Goal: Register for event/course

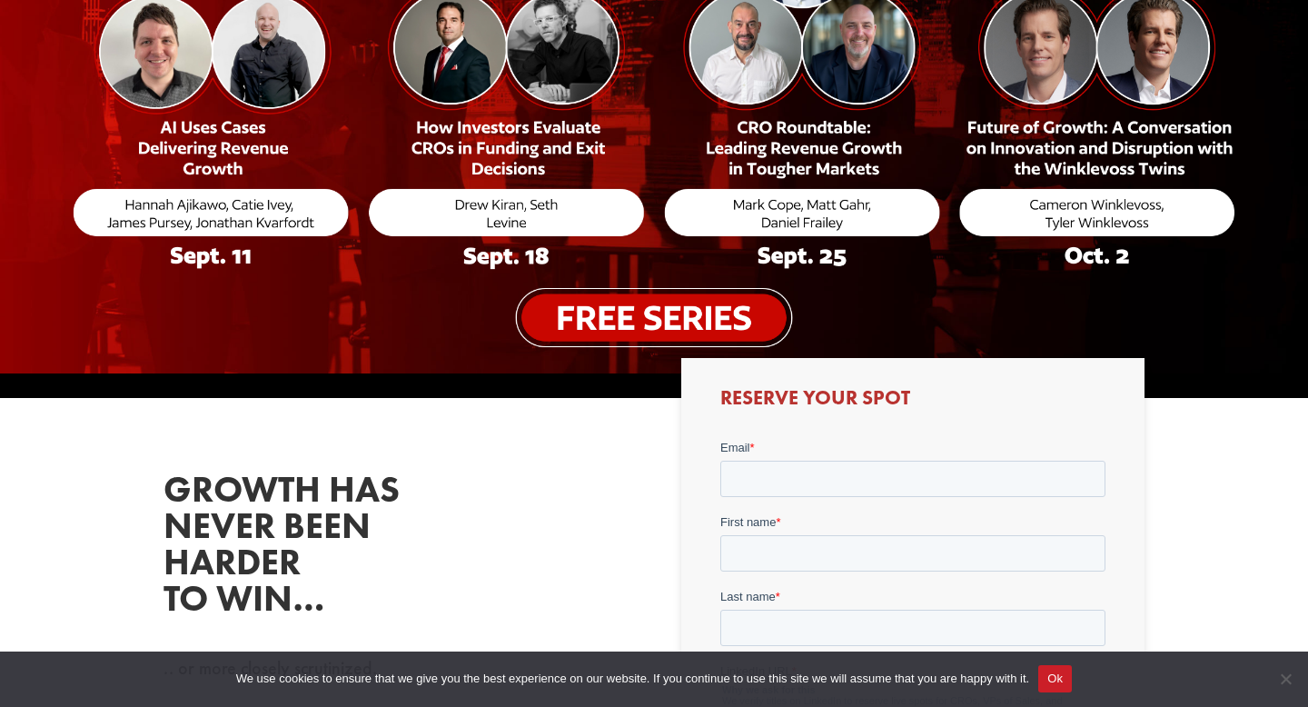
scroll to position [482, 0]
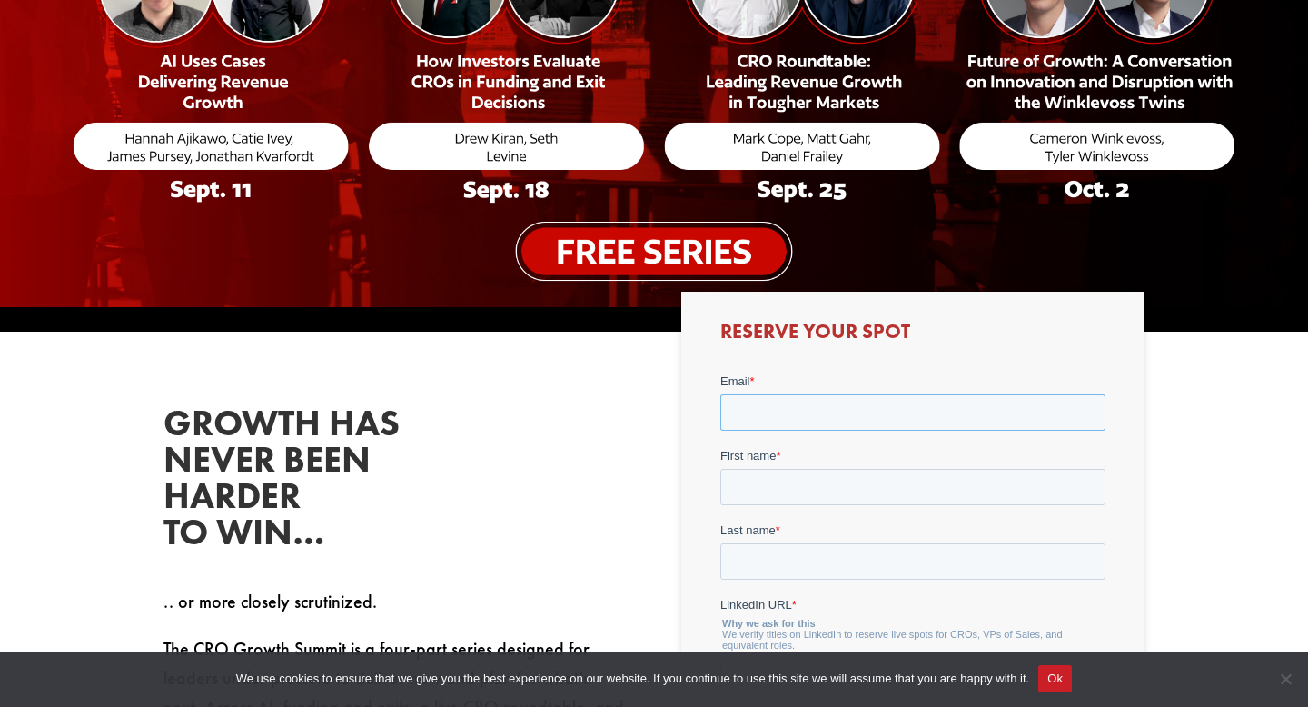
click at [791, 395] on input "Email *" at bounding box center [911, 412] width 385 height 36
type input "[EMAIL_ADDRESS][PERSON_NAME][DOMAIN_NAME]"
type input "Oreoluwa"
type input "[PERSON_NAME]"
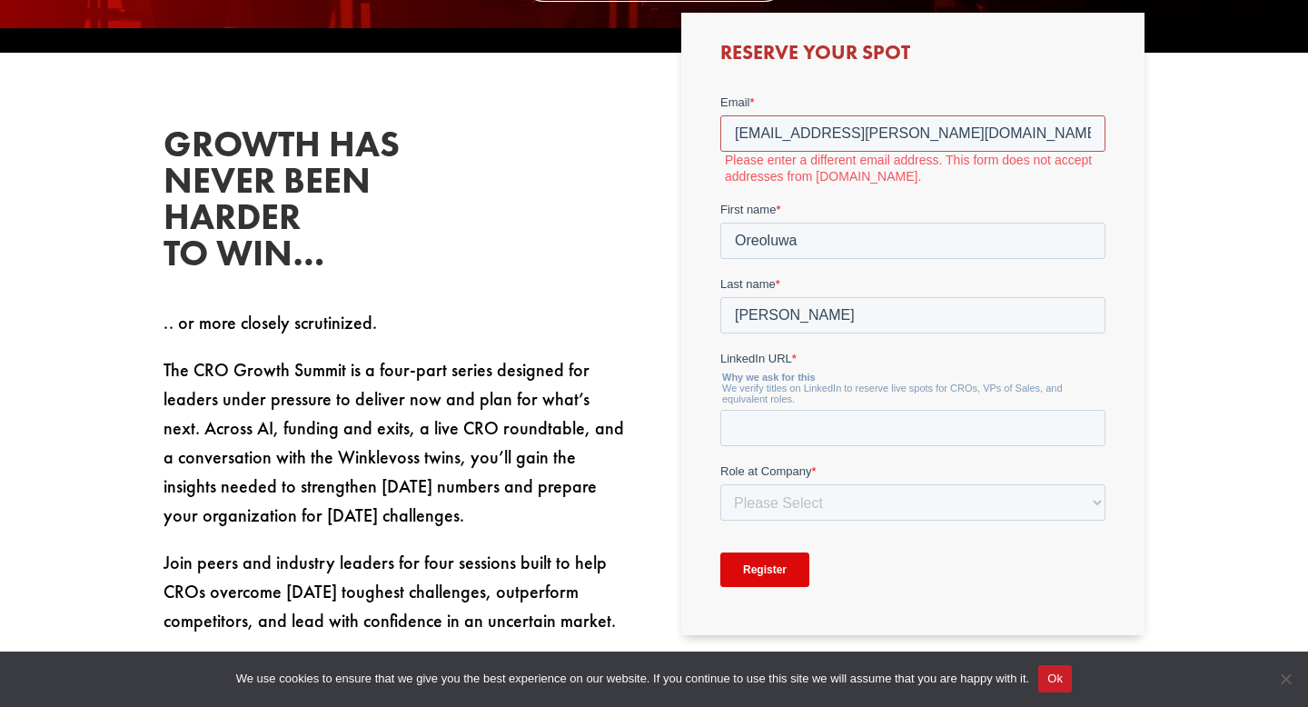
scroll to position [798, 0]
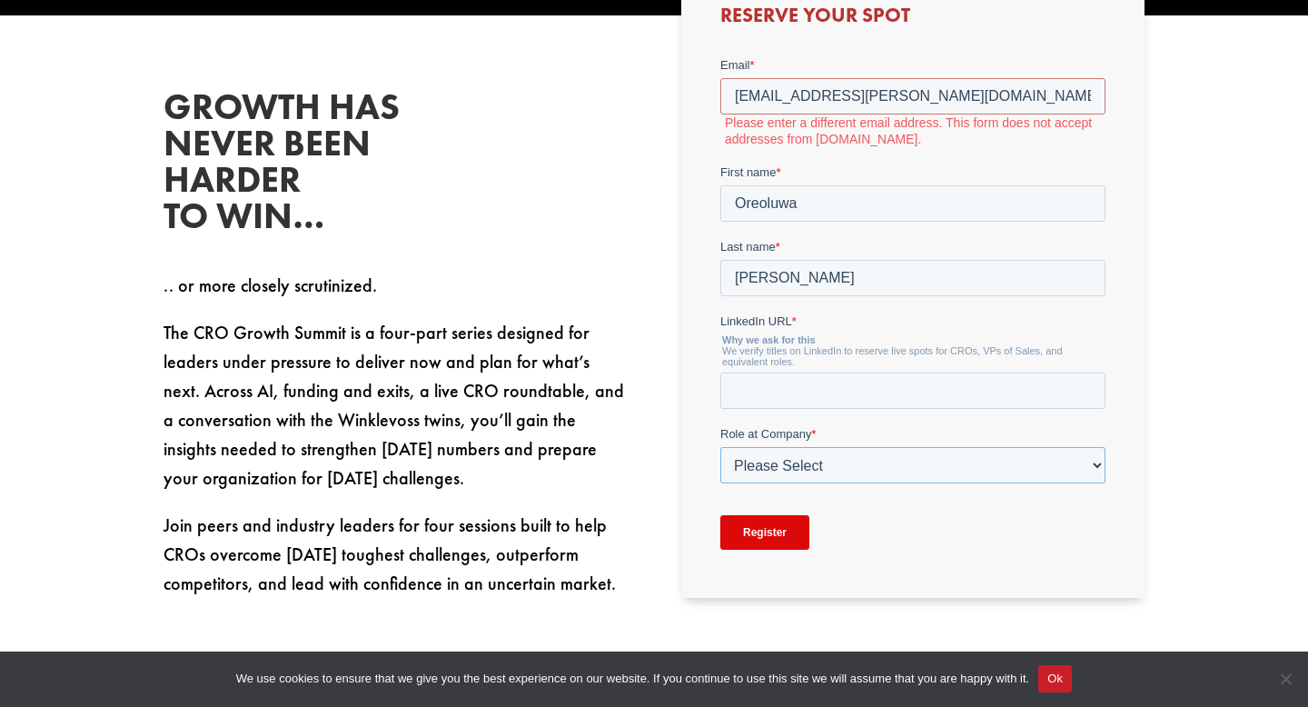
click at [824, 474] on select "Please Select C-Level (CRO, CSO, etc) Senior Leadership (VP of Sales, VP of Ena…" at bounding box center [911, 465] width 385 height 36
select select "Other"
click at [719, 447] on select "Please Select C-Level (CRO, CSO, etc) Senior Leadership (VP of Sales, VP of Ena…" at bounding box center [911, 465] width 385 height 36
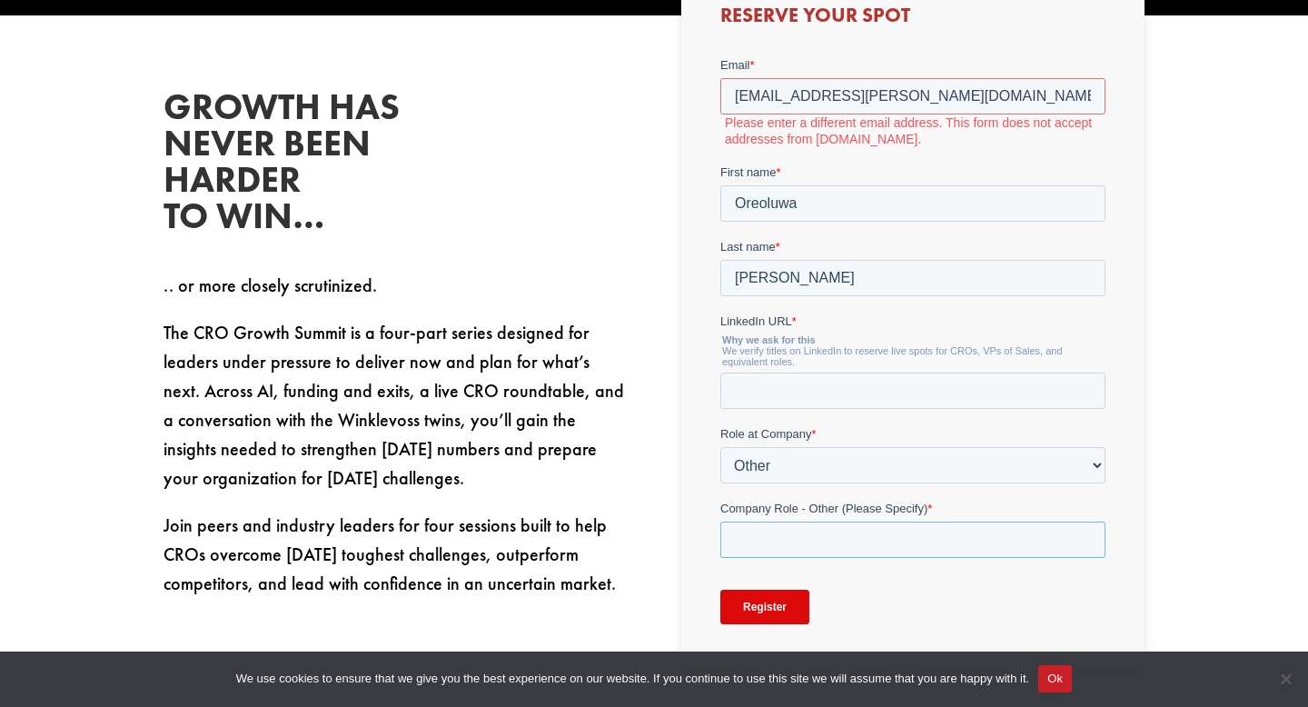
click at [803, 529] on input "Company Role - Other (Please Specify) *" at bounding box center [911, 539] width 385 height 36
type input "Manager"
click at [813, 384] on input "LinkedIn URL *" at bounding box center [911, 390] width 385 height 36
paste input "[URL][DOMAIN_NAME][PERSON_NAME]"
type input "[URL][DOMAIN_NAME][PERSON_NAME]"
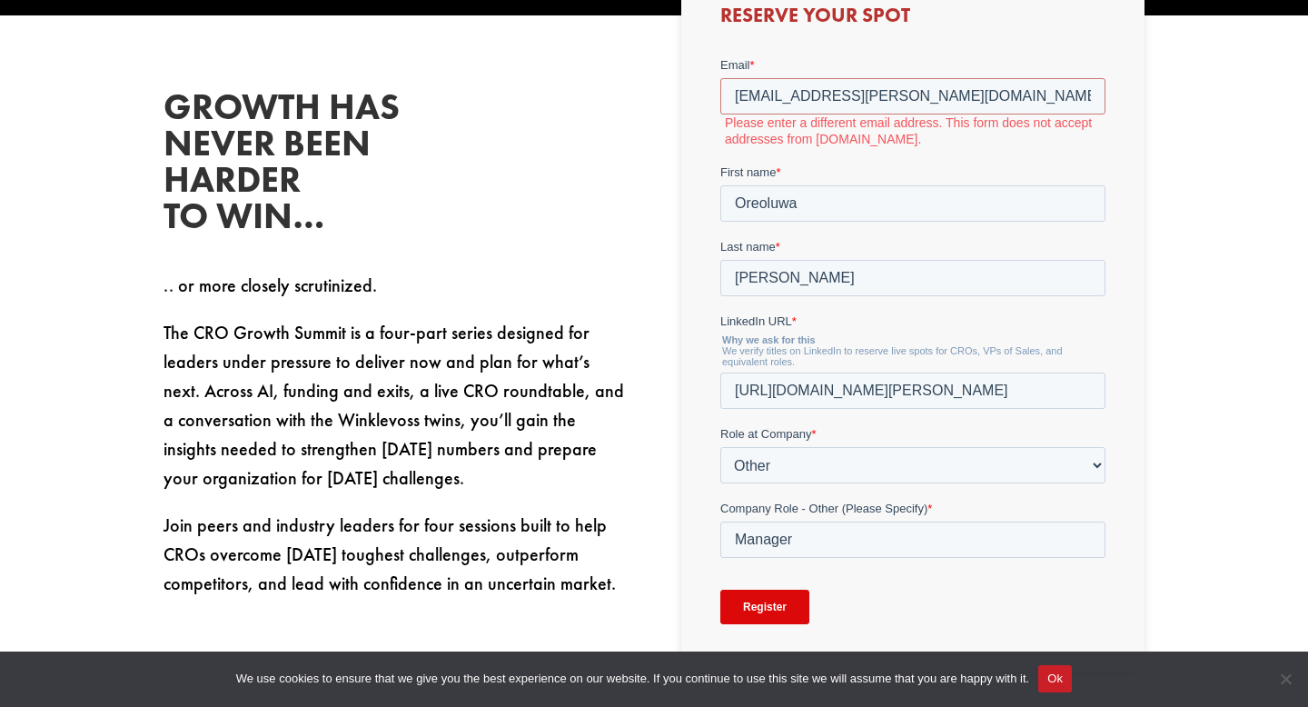
click at [772, 613] on input "Register" at bounding box center [763, 606] width 89 height 35
drag, startPoint x: 964, startPoint y: 88, endPoint x: 800, endPoint y: 94, distance: 163.6
click at [800, 94] on input "[EMAIL_ADDRESS][PERSON_NAME][DOMAIN_NAME]" at bounding box center [911, 96] width 385 height 36
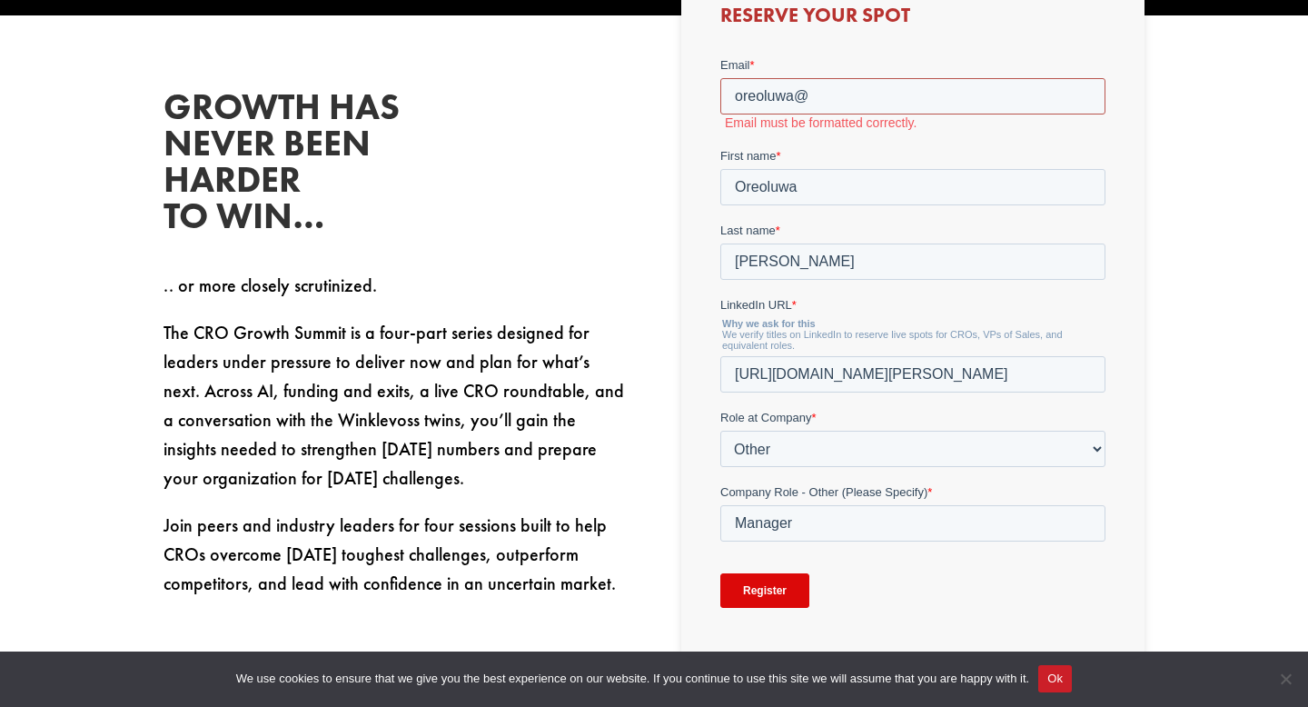
type input "[EMAIL_ADDRESS][DOMAIN_NAME]"
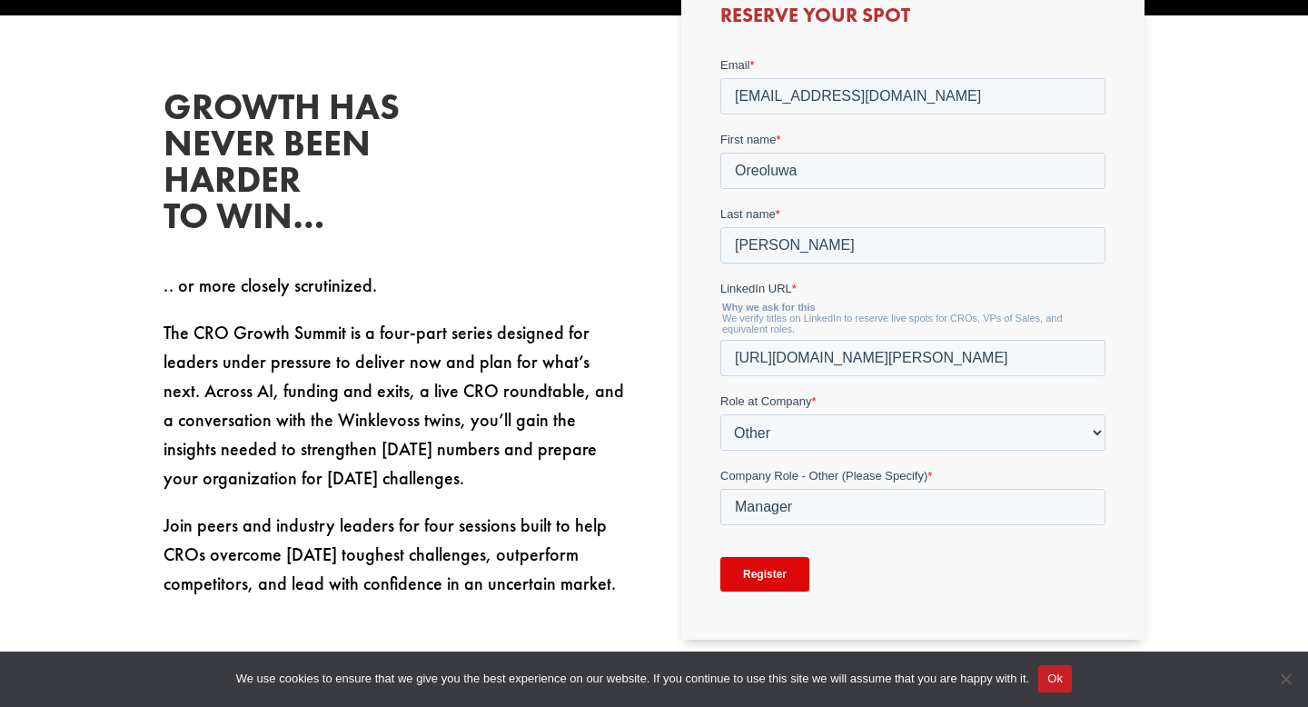
click at [758, 587] on input "Register" at bounding box center [763, 574] width 89 height 35
